Goal: Find specific page/section: Find specific page/section

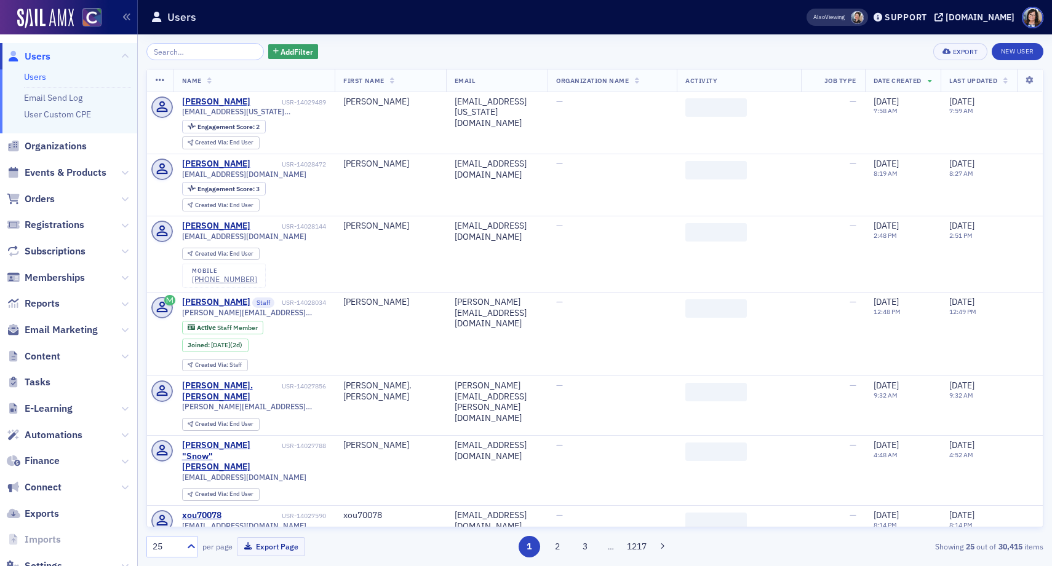
drag, startPoint x: 78, startPoint y: 175, endPoint x: 180, endPoint y: 76, distance: 141.8
click at [78, 175] on span "Events & Products" at bounding box center [66, 173] width 82 height 14
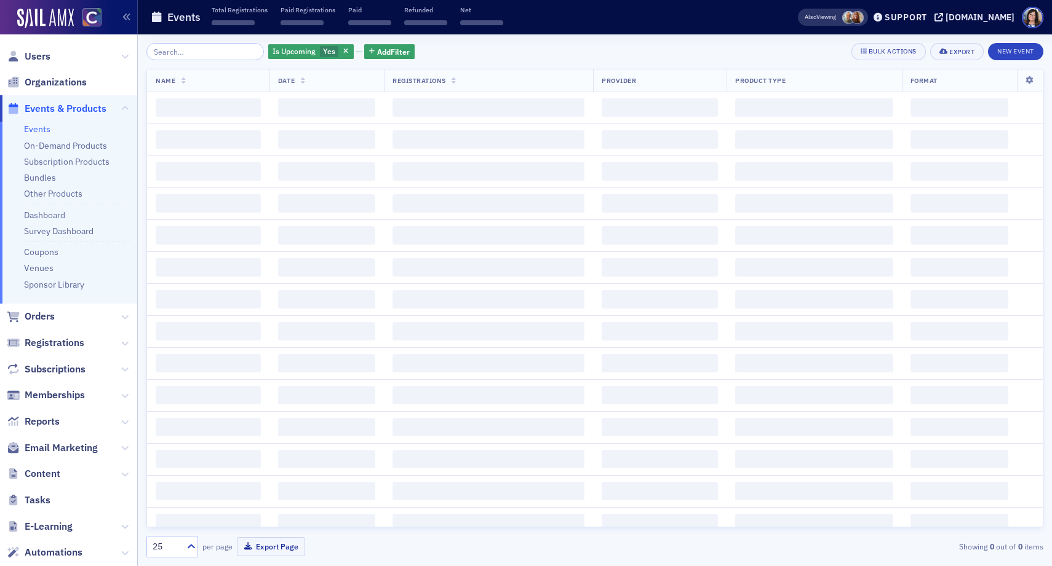
click at [205, 54] on input "search" at bounding box center [204, 51] width 117 height 17
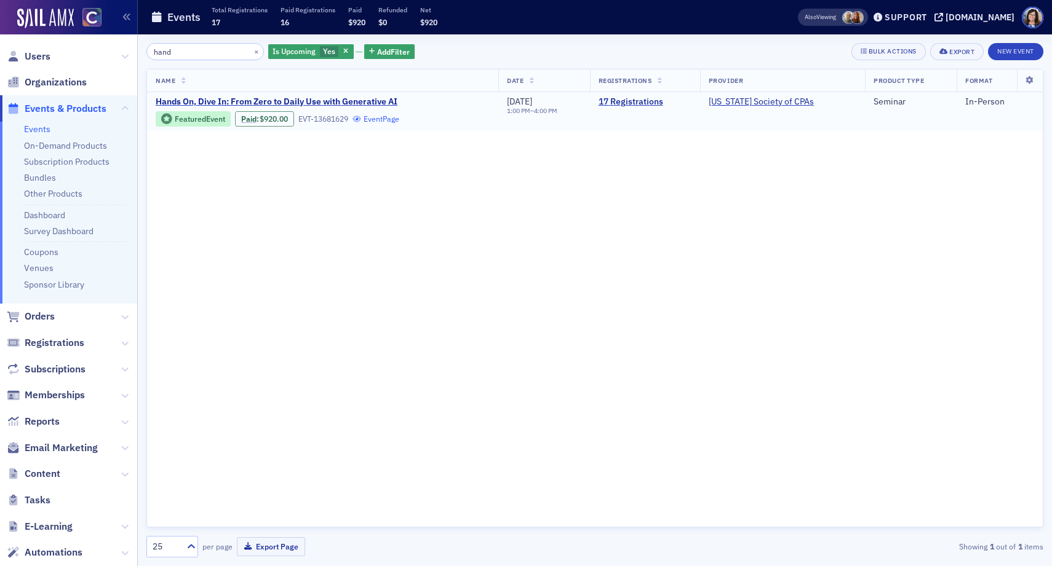
type input "hand"
click at [391, 121] on link "Event Page" at bounding box center [375, 118] width 47 height 9
